Goal: Transaction & Acquisition: Purchase product/service

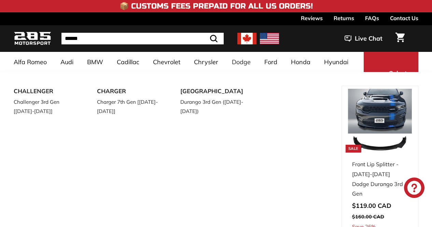
select select "**********"
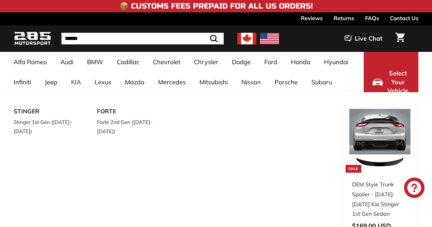
select select "**********"
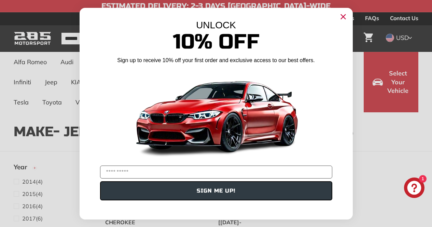
click at [339, 19] on circle "Close dialog" at bounding box center [343, 16] width 10 height 10
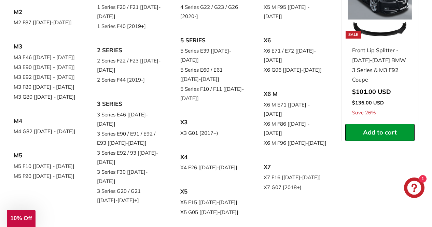
scroll to position [116, 0]
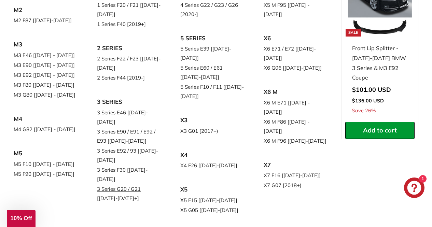
click at [116, 184] on link "3 Series G20 / G21 [[DATE]-[DATE]+]" at bounding box center [129, 193] width 64 height 19
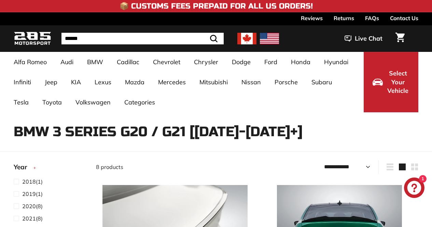
select select "**********"
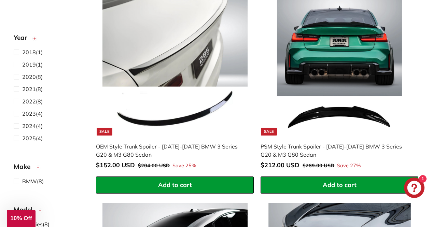
scroll to position [197, 0]
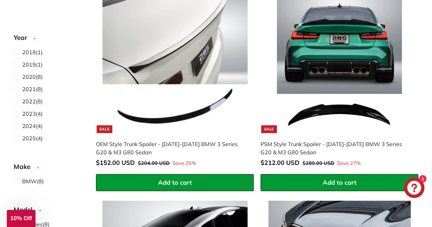
click at [348, 47] on img at bounding box center [339, 60] width 145 height 145
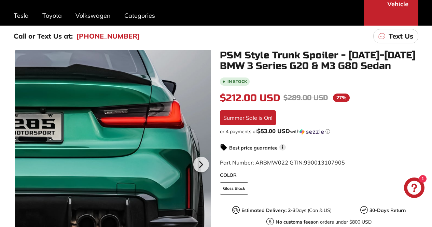
scroll to position [211, 0]
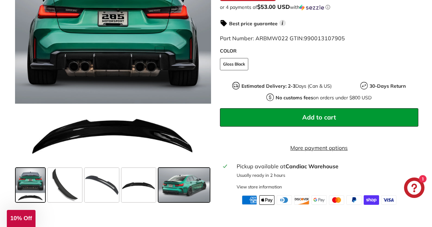
click at [177, 182] on span at bounding box center [183, 185] width 51 height 34
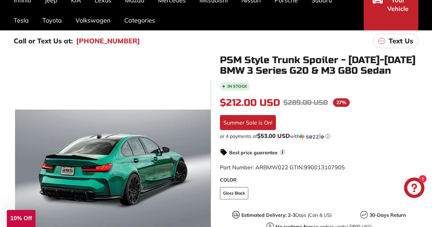
scroll to position [0, 0]
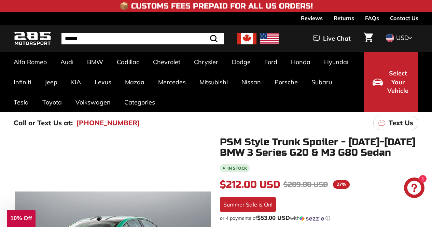
click at [409, 37] on icon at bounding box center [410, 38] width 4 height 6
click at [393, 51] on span at bounding box center [389, 48] width 9 height 9
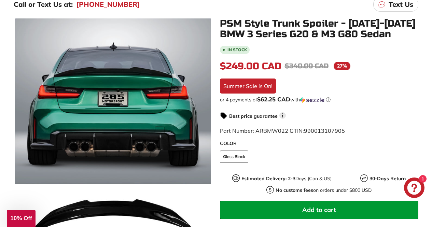
scroll to position [185, 0]
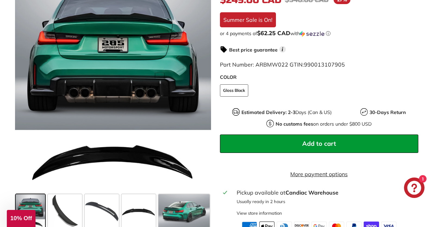
click at [298, 140] on button "Add to cart" at bounding box center [319, 144] width 199 height 18
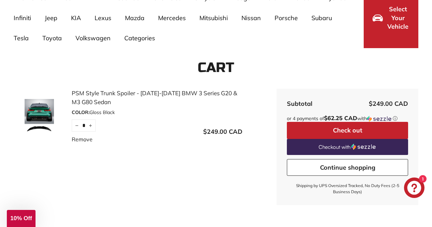
scroll to position [65, 0]
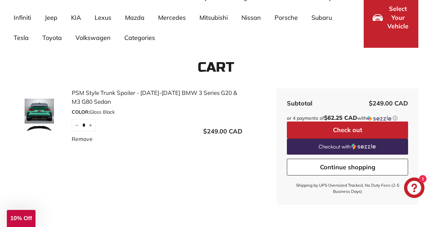
click at [353, 132] on button "Check out" at bounding box center [347, 130] width 121 height 17
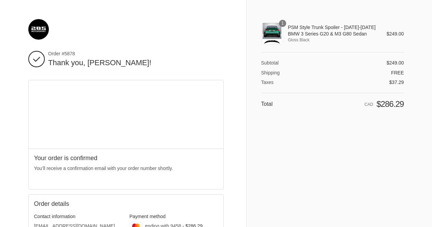
click at [273, 30] on div "1" at bounding box center [272, 34] width 22 height 22
click at [43, 29] on img at bounding box center [38, 29] width 20 height 20
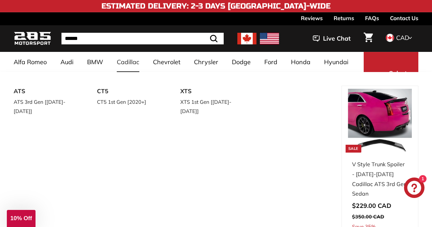
scroll to position [3, 0]
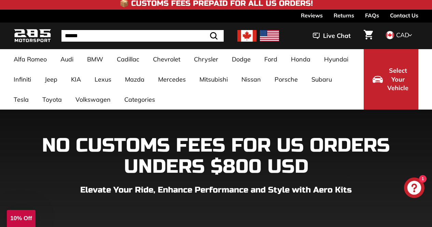
click at [284, 137] on h1 "NO CUSTOMS FEES FOR US ORDERS UNDERS $800 USD" at bounding box center [216, 156] width 405 height 42
